Goal: Task Accomplishment & Management: Manage account settings

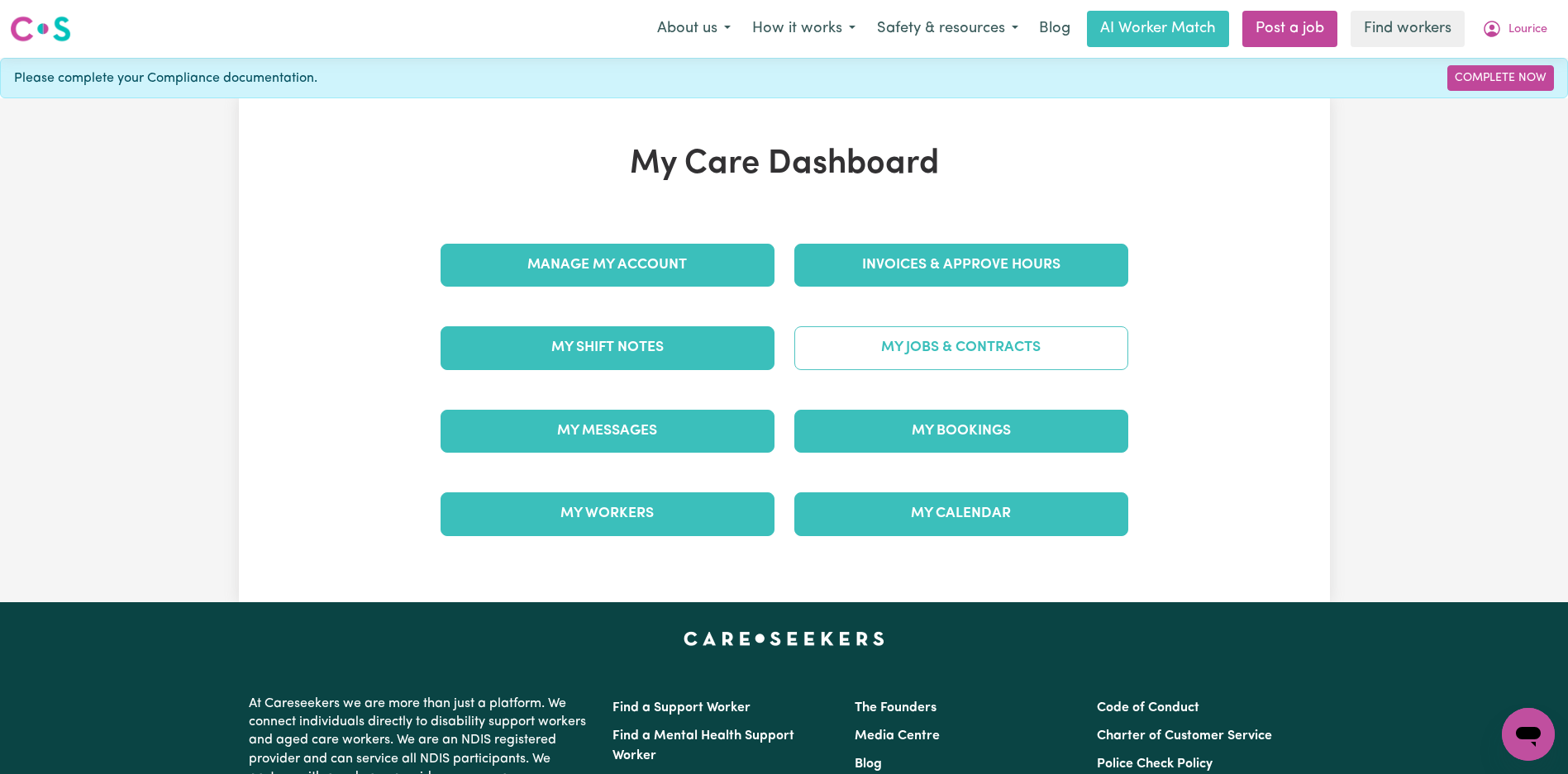
click at [923, 347] on link "My Jobs & Contracts" at bounding box center [962, 348] width 334 height 43
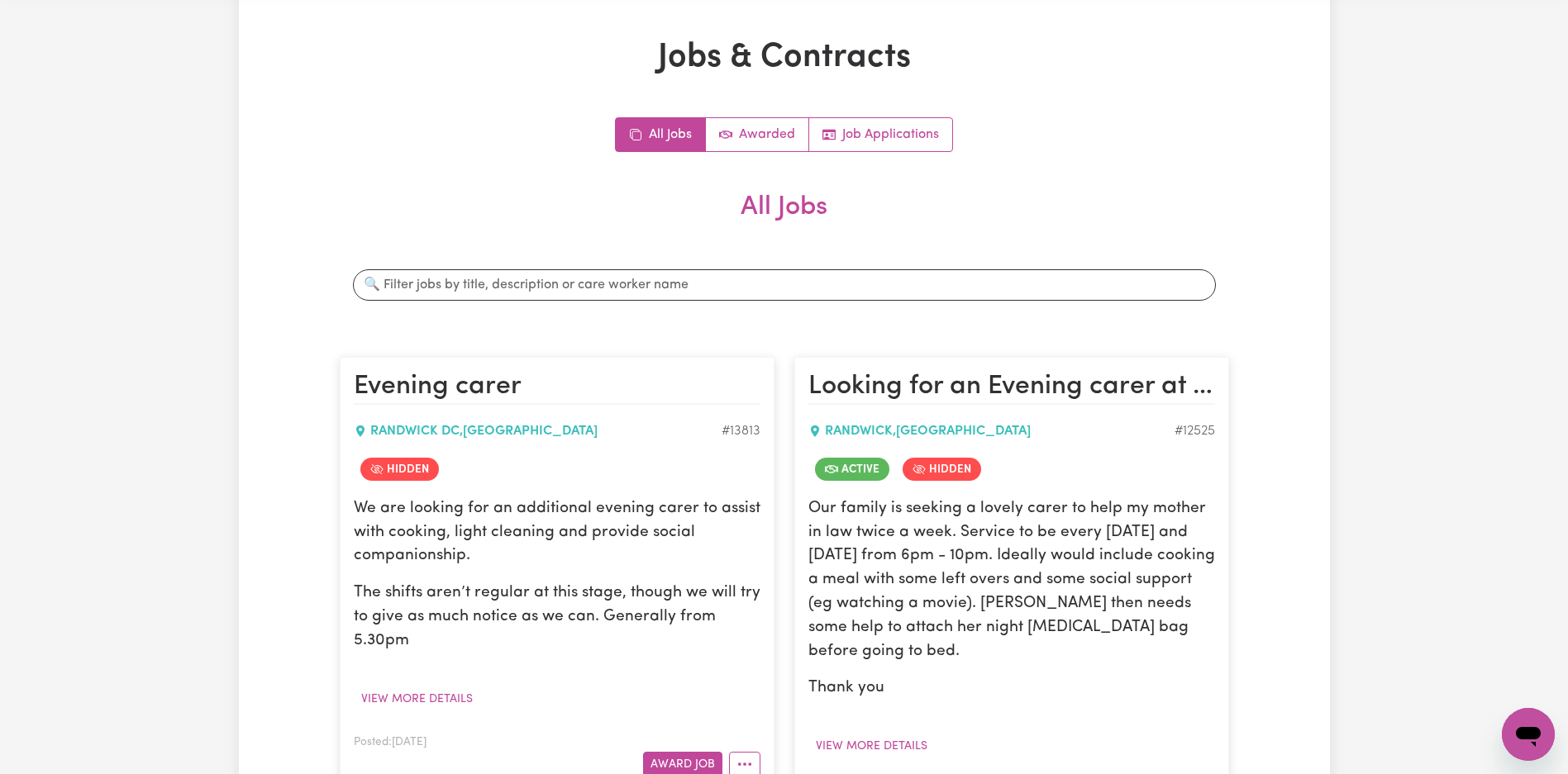
scroll to position [311, 0]
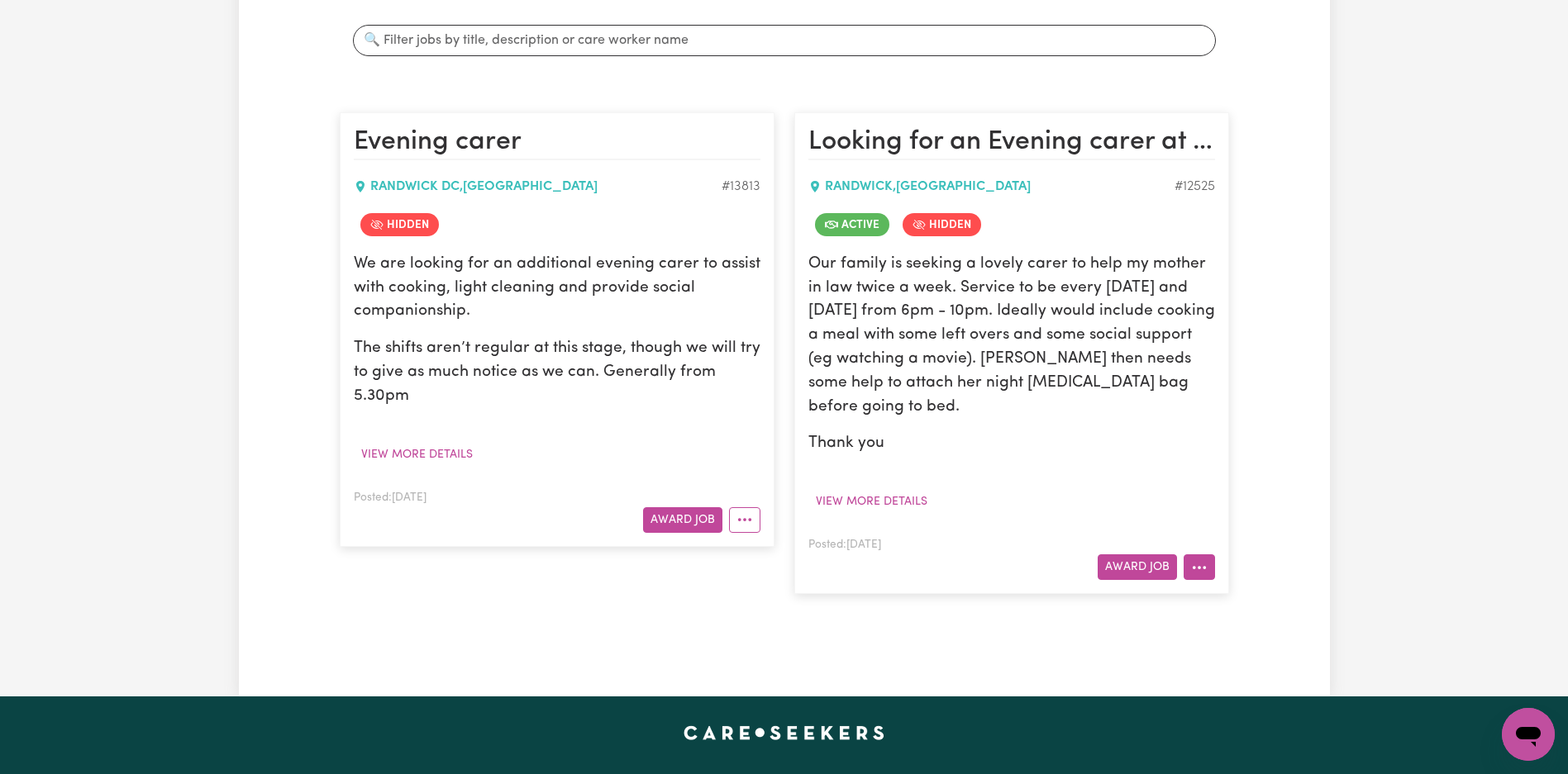
click at [1205, 566] on button "More options" at bounding box center [1200, 567] width 32 height 25
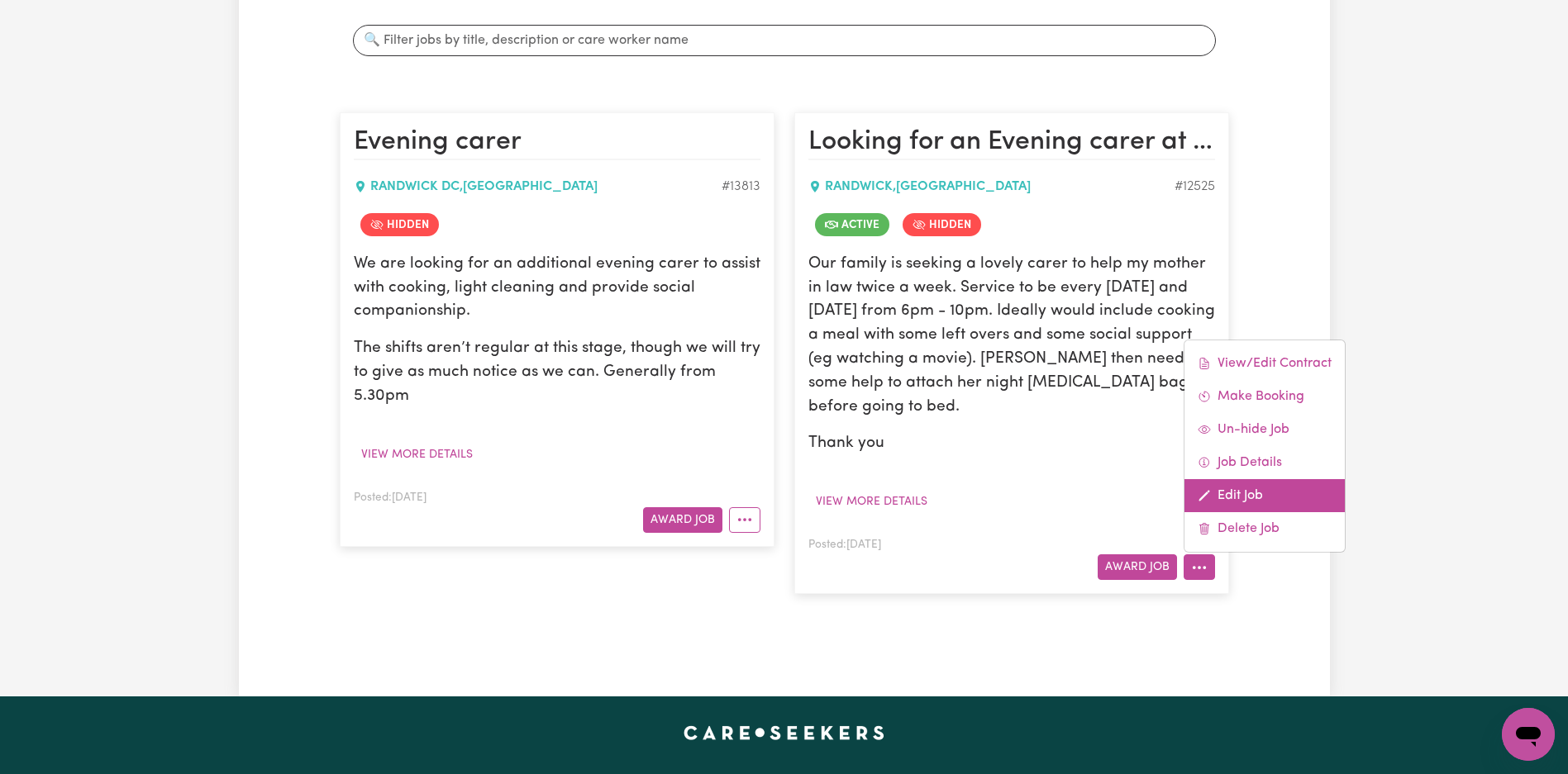
click at [1269, 495] on link "Edit Job" at bounding box center [1265, 495] width 161 height 33
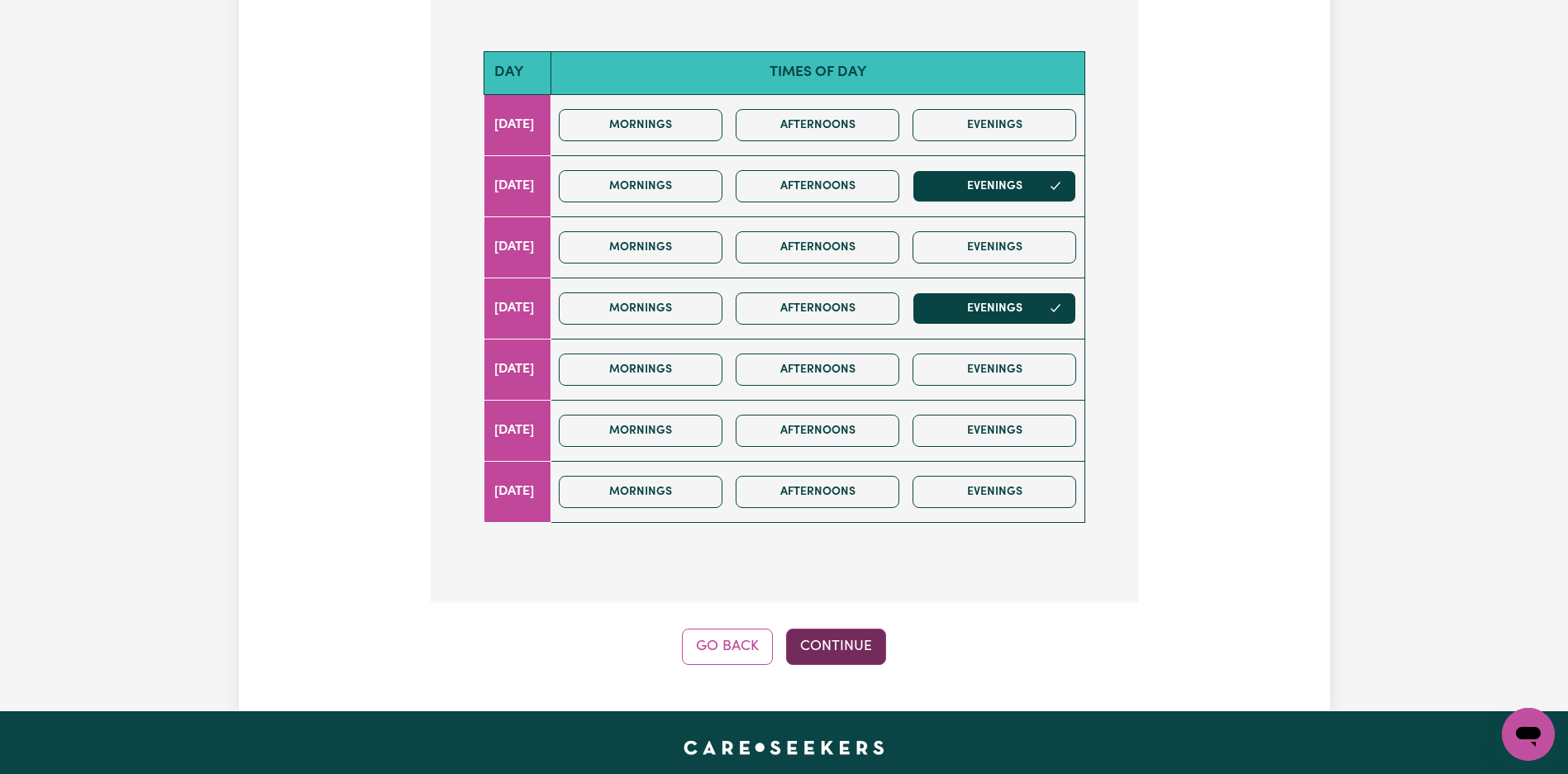
click at [873, 629] on button "Continue" at bounding box center [836, 647] width 100 height 36
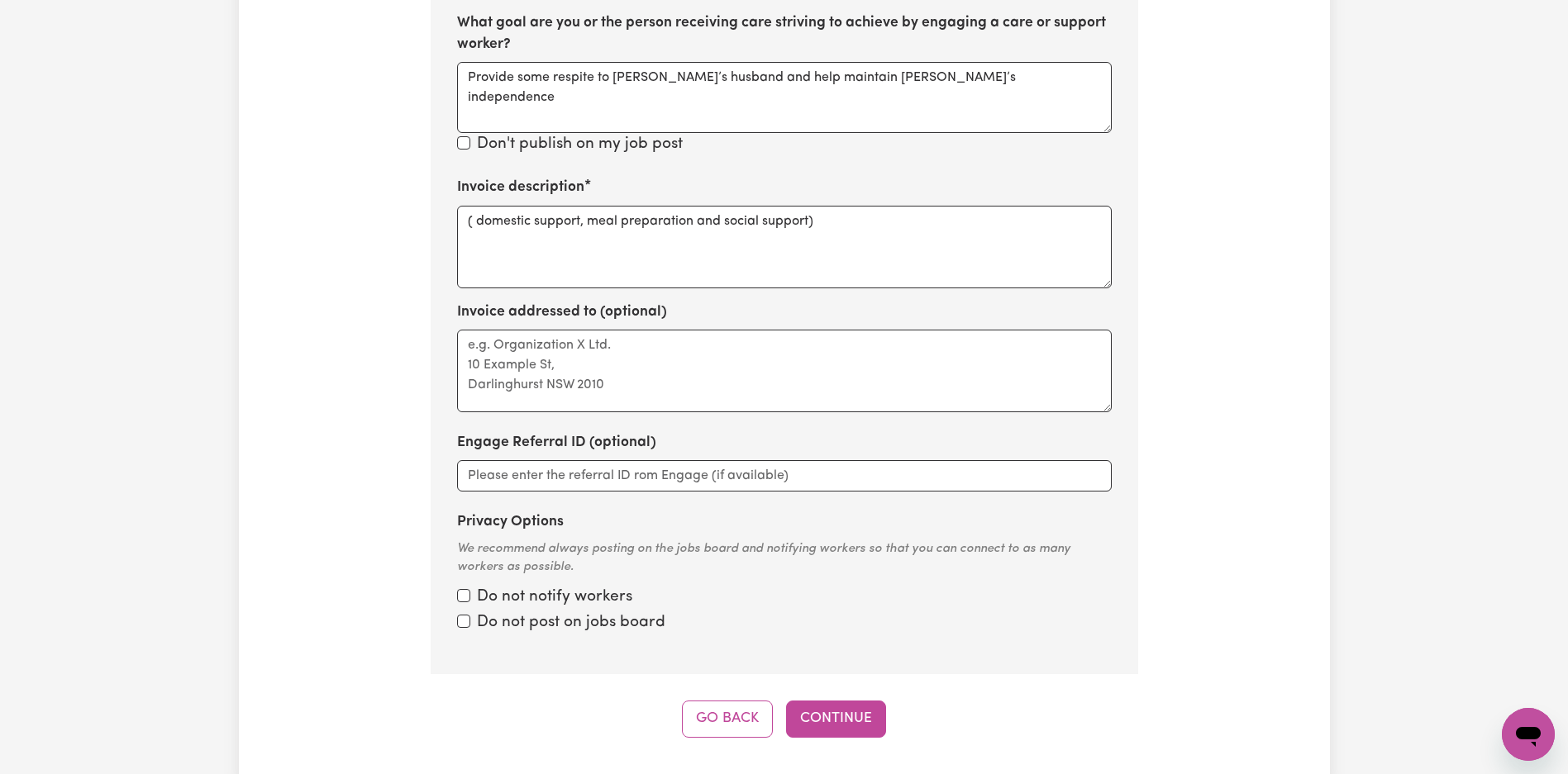
scroll to position [906, 0]
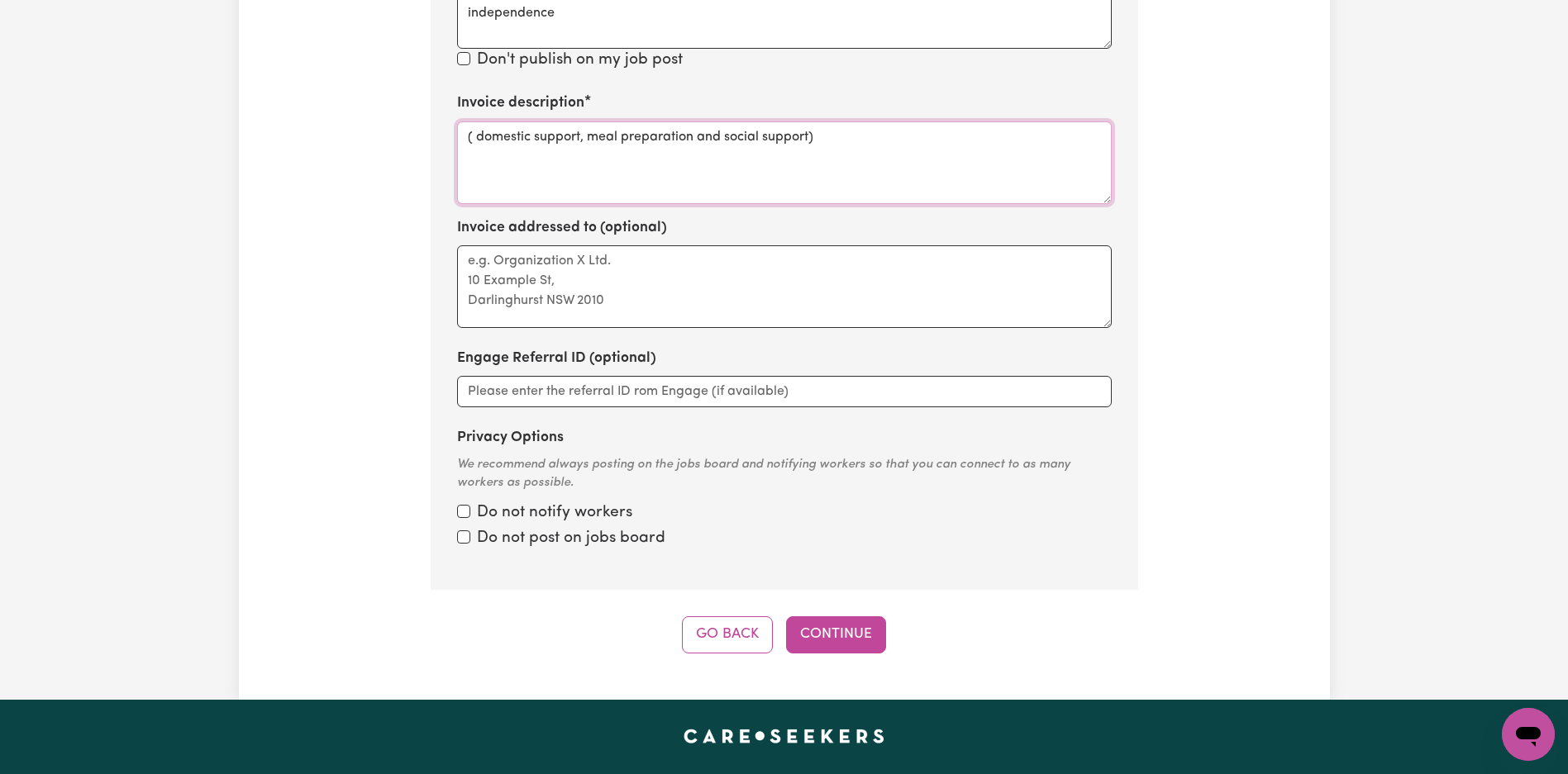
click at [731, 140] on textarea "( domestic support, meal preparation and social support)" at bounding box center [784, 162] width 655 height 83
paste textarea "Social Support"
type textarea "Social Support"
click at [843, 616] on button "Continue" at bounding box center [836, 634] width 100 height 36
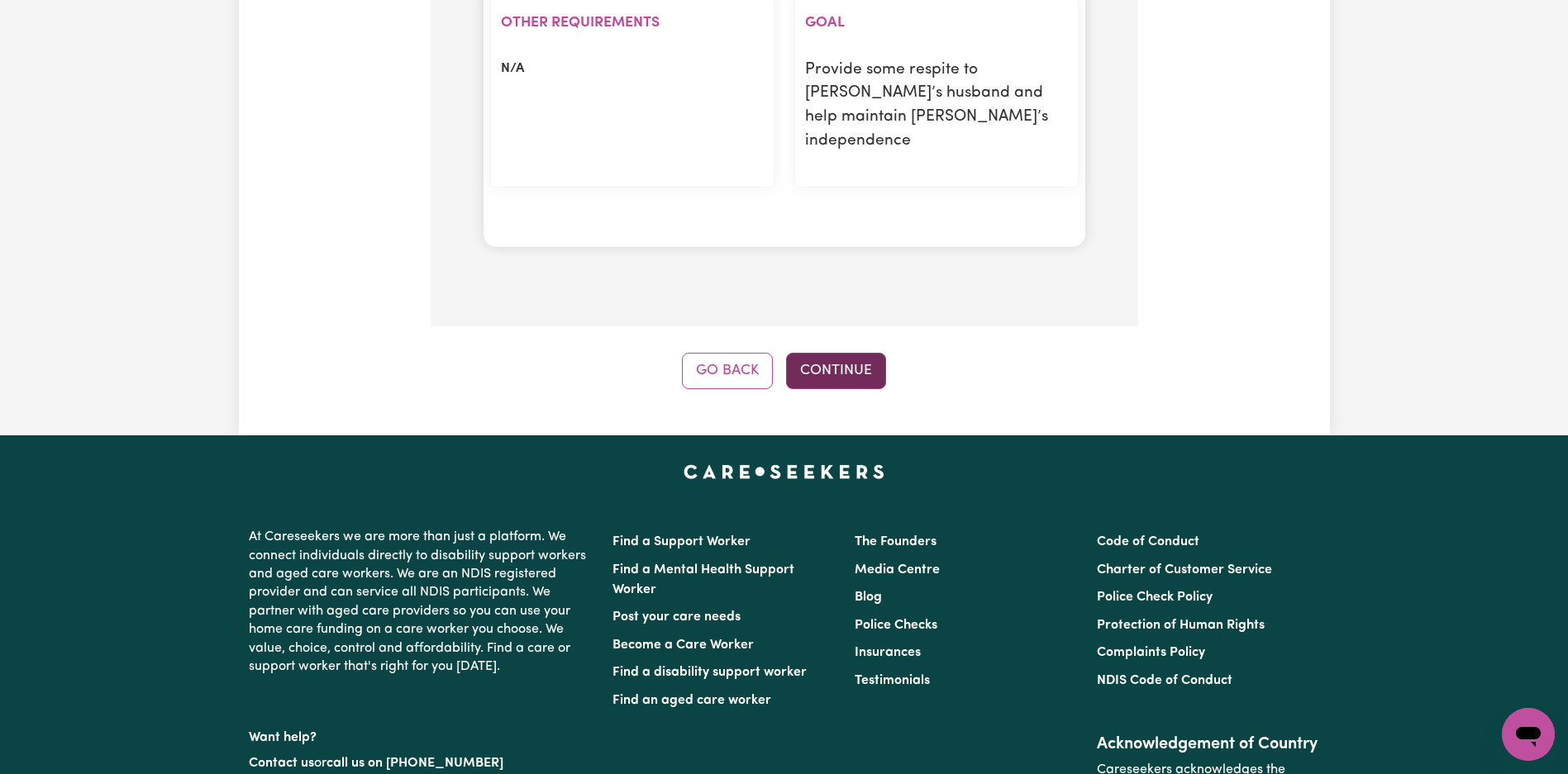
click at [846, 353] on button "Continue" at bounding box center [836, 371] width 100 height 36
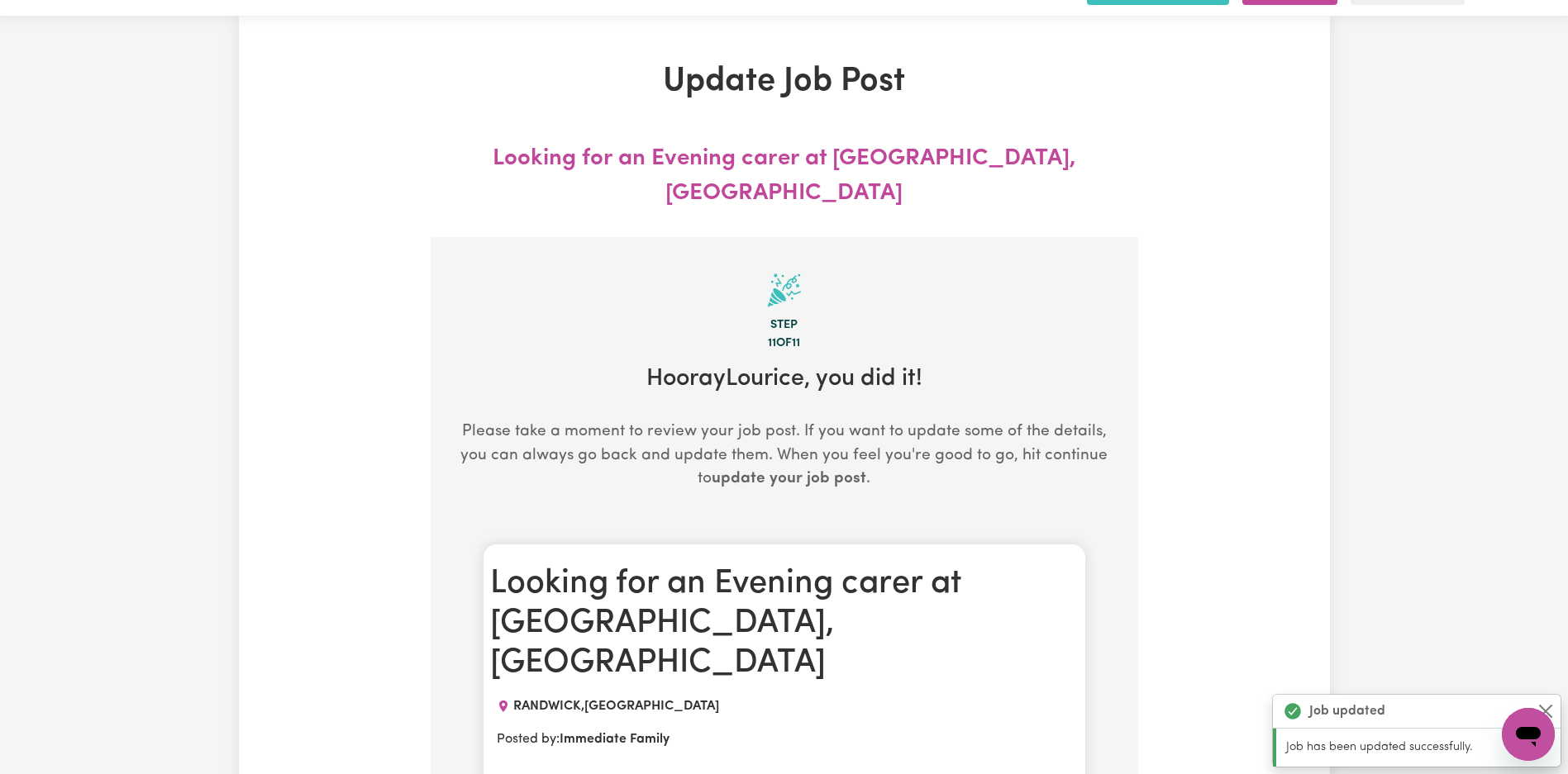
scroll to position [0, 0]
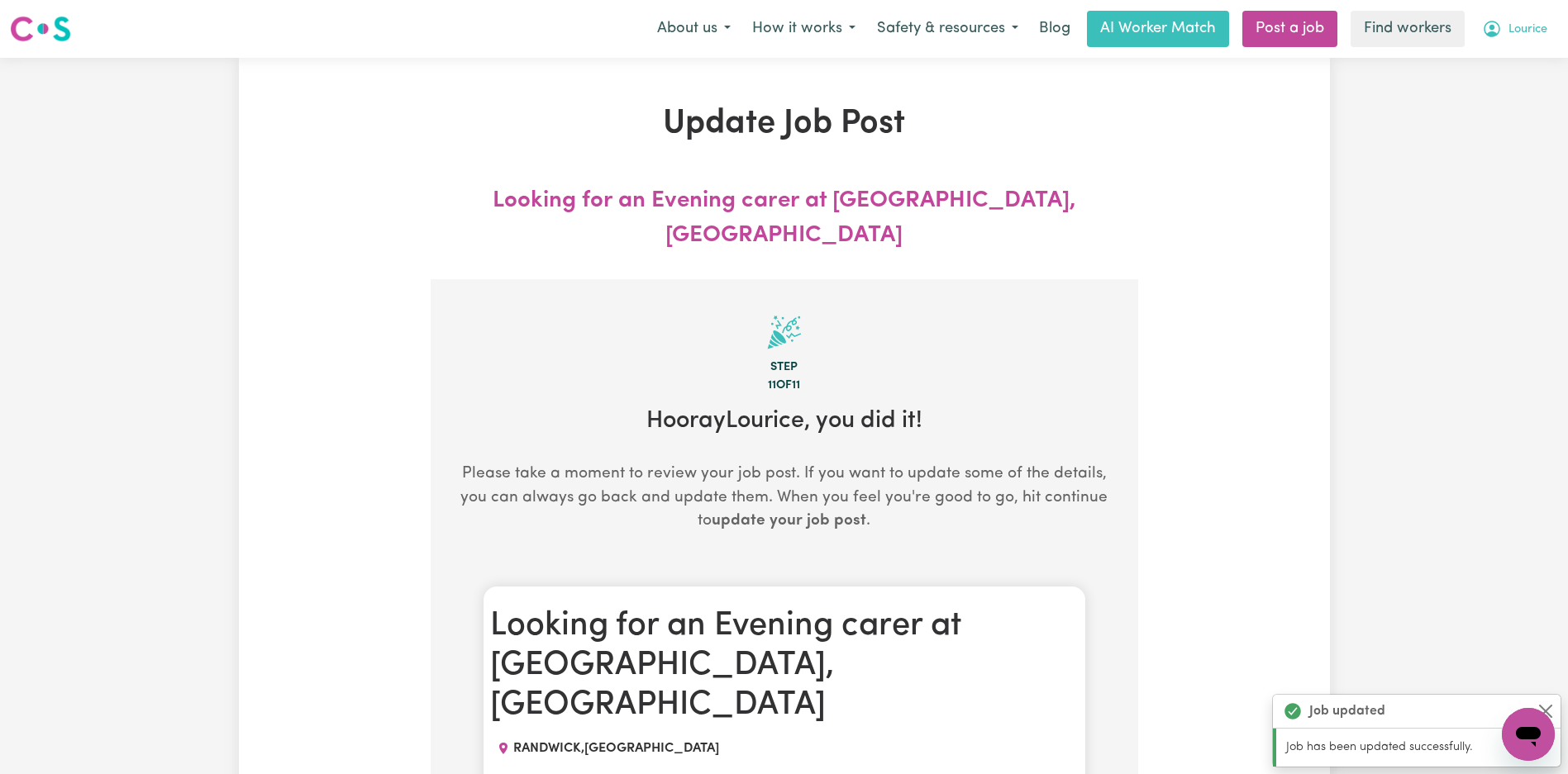
drag, startPoint x: 1531, startPoint y: 21, endPoint x: 1526, endPoint y: 44, distance: 23.5
click at [1531, 21] on span "Lourice" at bounding box center [1529, 29] width 39 height 18
click at [1506, 99] on link "Logout" at bounding box center [1492, 95] width 131 height 32
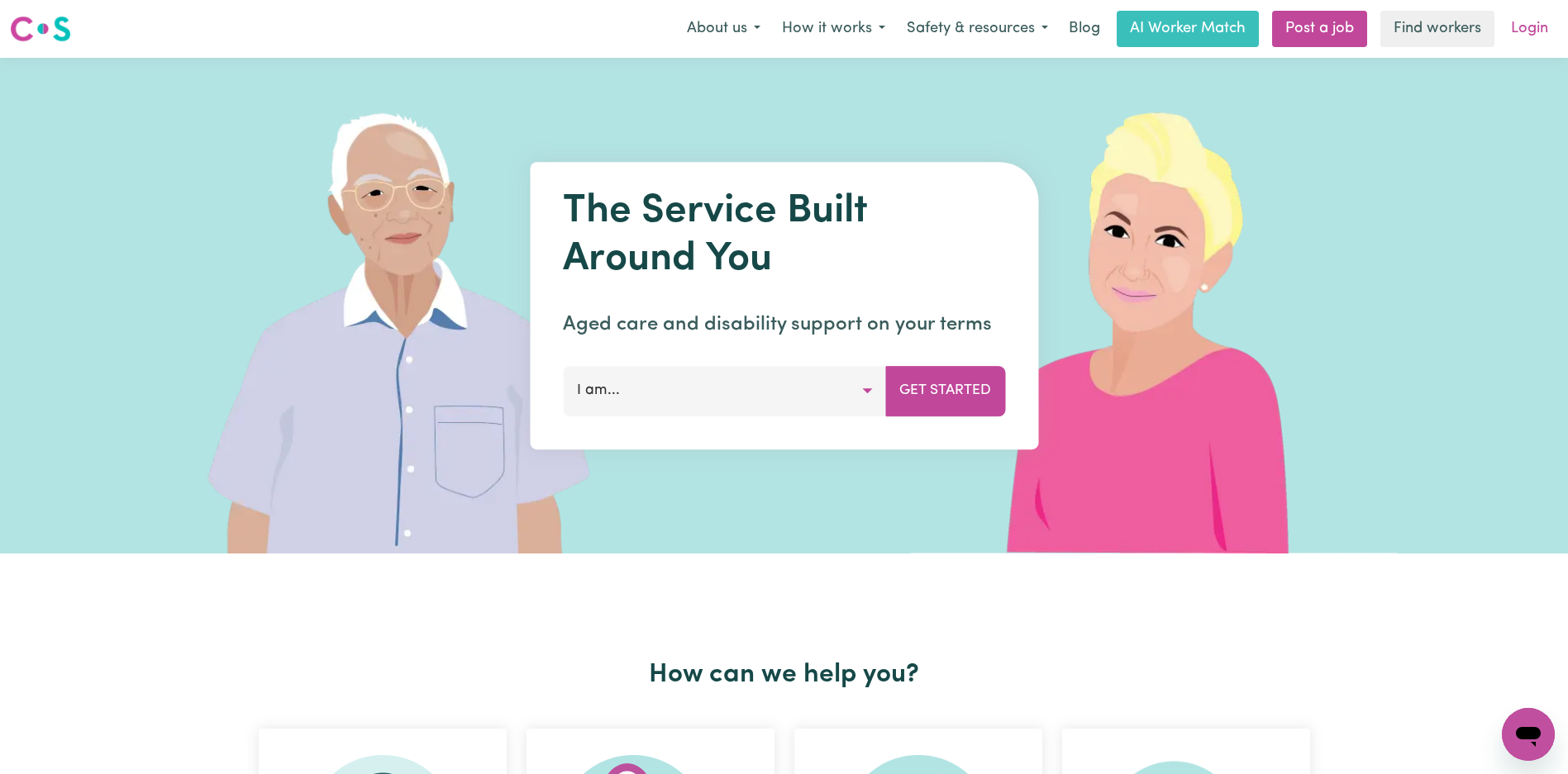
click at [1531, 21] on link "Login" at bounding box center [1530, 29] width 57 height 36
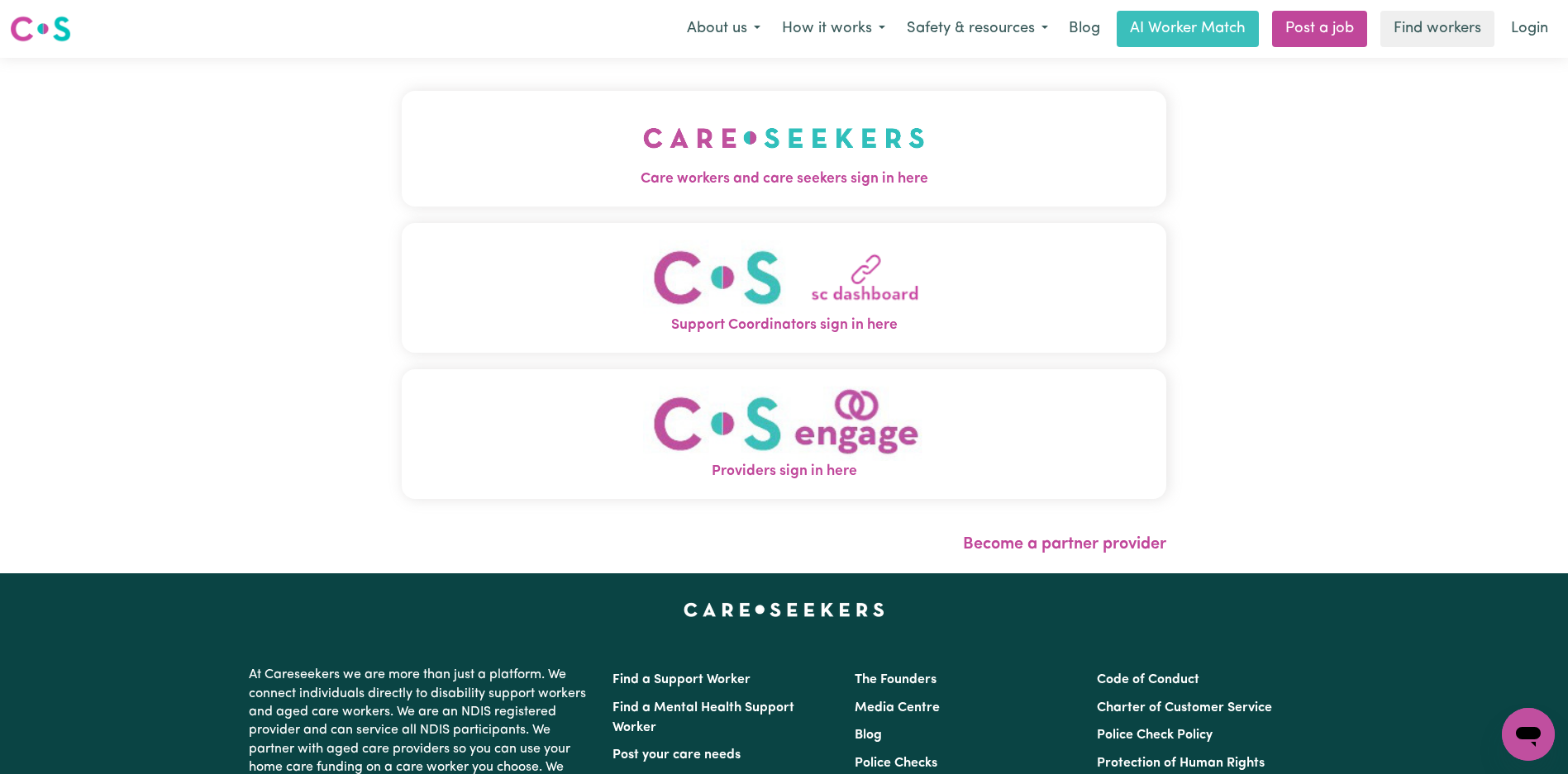
click at [499, 90] on div "Care workers and care seekers sign in here Support Coordinators sign in here Pr…" at bounding box center [784, 316] width 784 height 515
click at [726, 148] on img "Care workers and care seekers sign in here" at bounding box center [784, 138] width 282 height 62
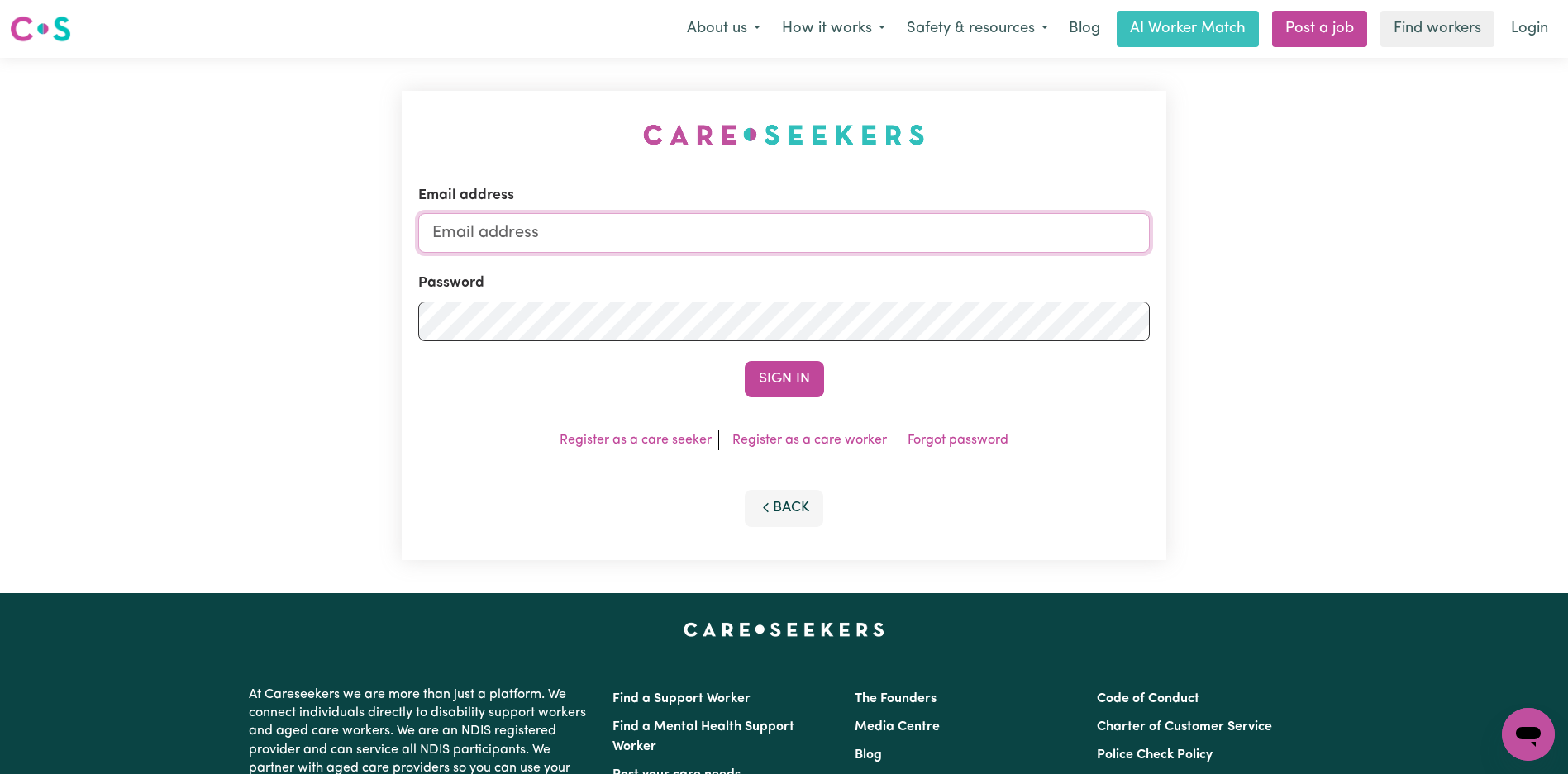
click at [805, 239] on input "Email address" at bounding box center [784, 232] width 731 height 39
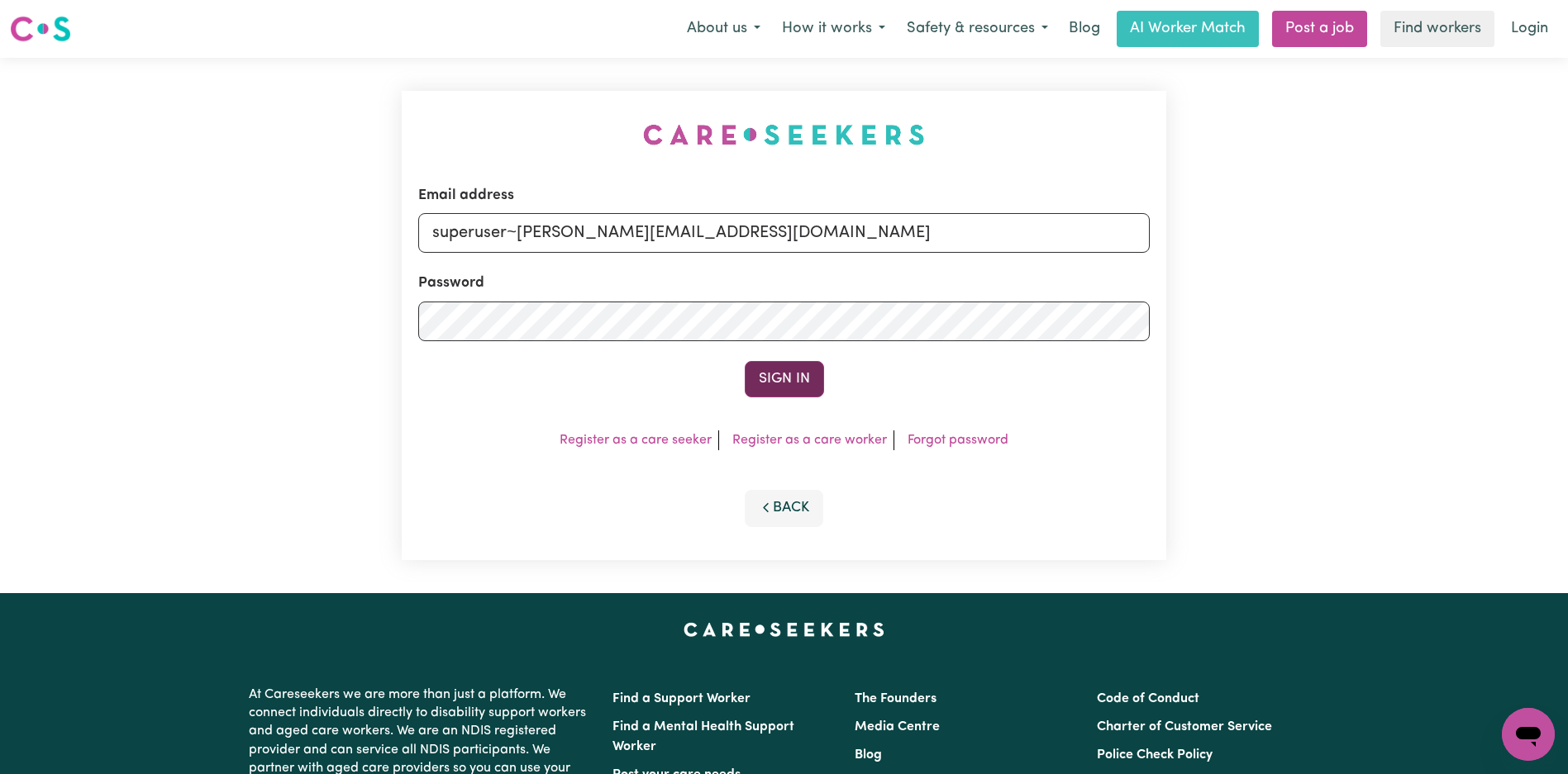
type input "superuser~[PERSON_NAME][EMAIL_ADDRESS][DOMAIN_NAME]"
click at [789, 392] on button "Sign In" at bounding box center [784, 379] width 79 height 36
